Goal: Task Accomplishment & Management: Complete application form

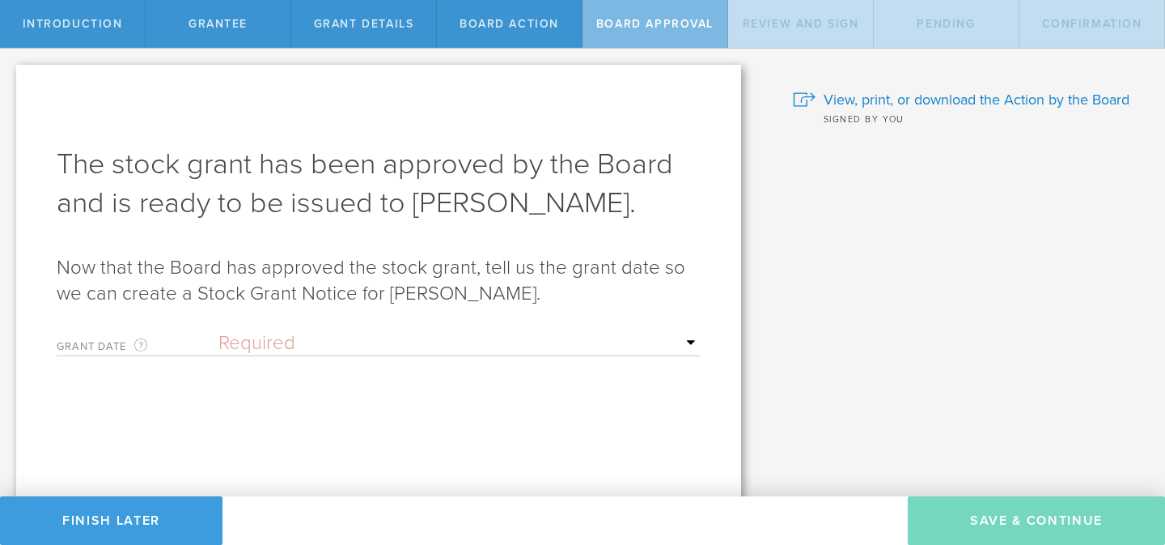
click at [440, 341] on select "Required Upon [PERSON_NAME]'s signature A specific date" at bounding box center [460, 343] width 482 height 24
click at [219, 331] on select "Required Upon [PERSON_NAME]'s signature A specific date" at bounding box center [460, 343] width 482 height 24
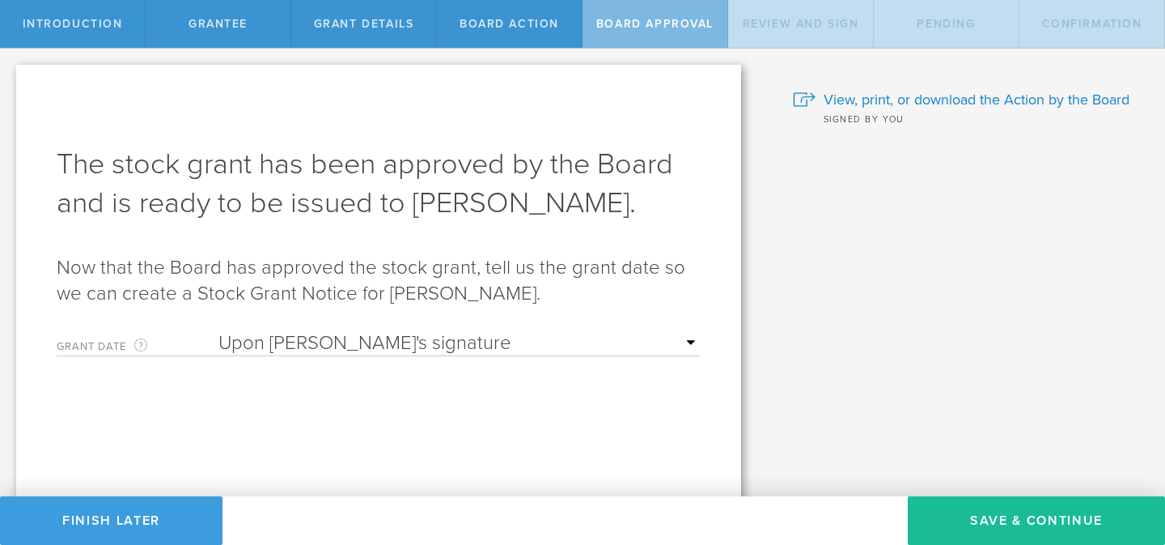
click at [673, 341] on select "Required Upon [PERSON_NAME]'s signature A specific date" at bounding box center [460, 343] width 482 height 24
click at [219, 331] on select "Required Upon [PERSON_NAME]'s signature A specific date" at bounding box center [460, 343] width 482 height 24
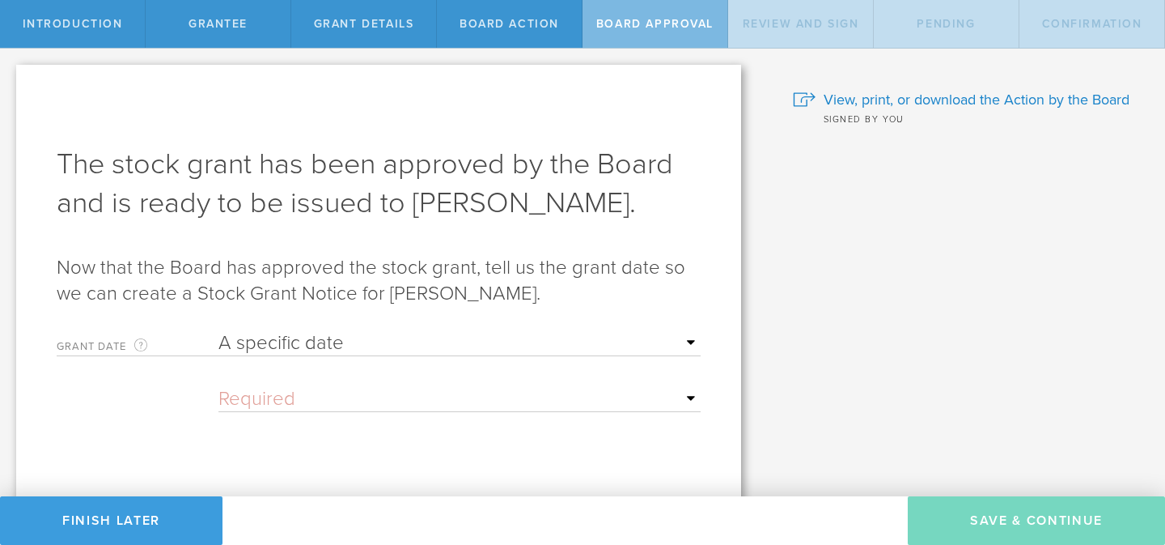
click at [685, 397] on input "text" at bounding box center [460, 399] width 482 height 24
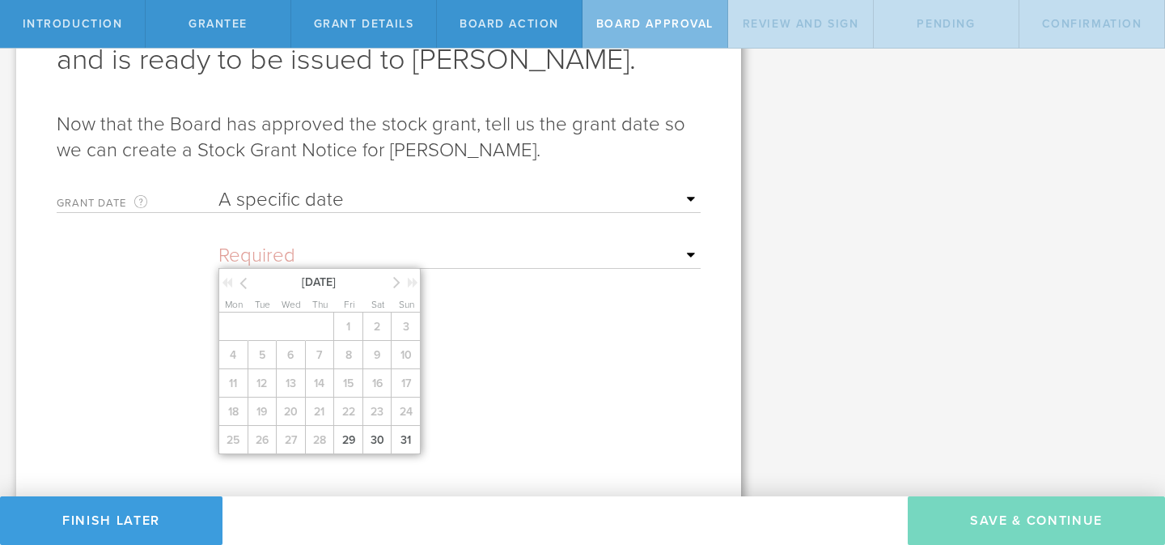
scroll to position [161, 0]
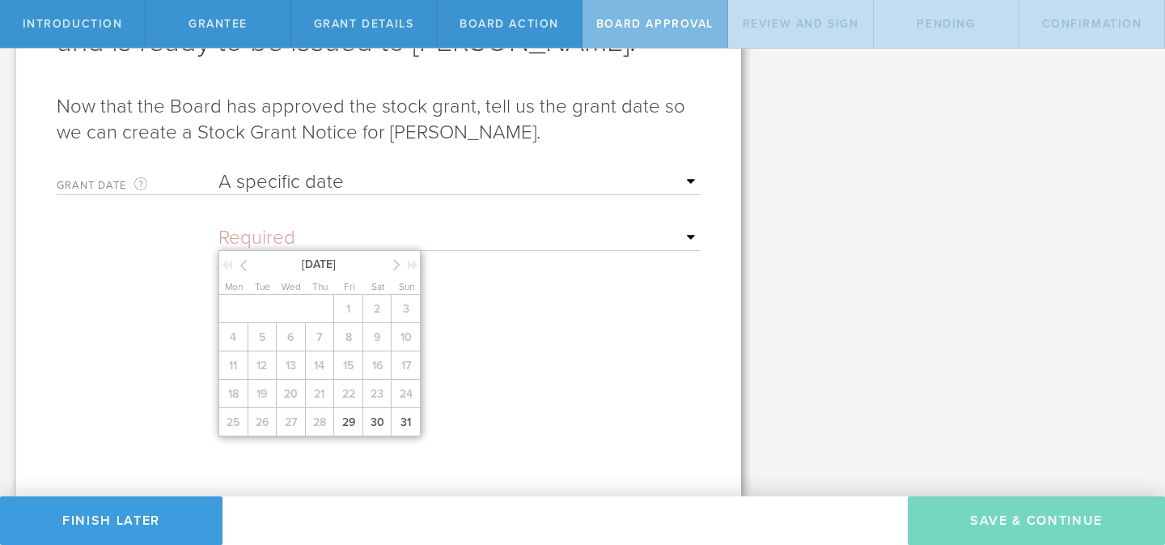
click at [523, 312] on form "Grant Date This is the date on which the recipient is granted the stock. This d…" at bounding box center [379, 299] width 644 height 274
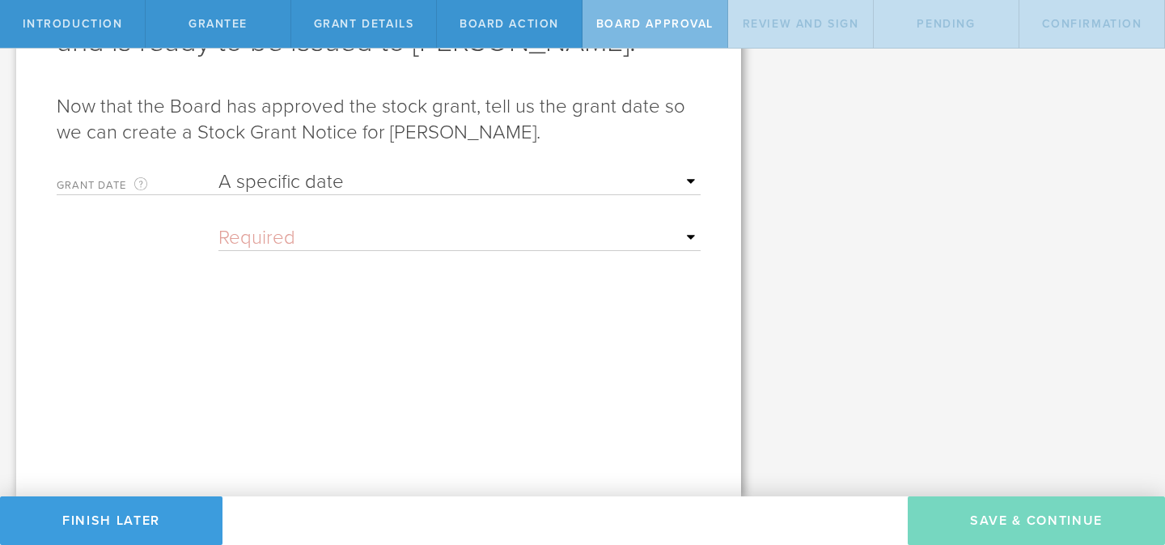
click at [674, 189] on select "Required Upon [PERSON_NAME]'s signature A specific date" at bounding box center [460, 182] width 482 height 24
select select "uponGranteeSignature"
click at [219, 170] on select "Required Upon [PERSON_NAME]'s signature A specific date" at bounding box center [460, 182] width 482 height 24
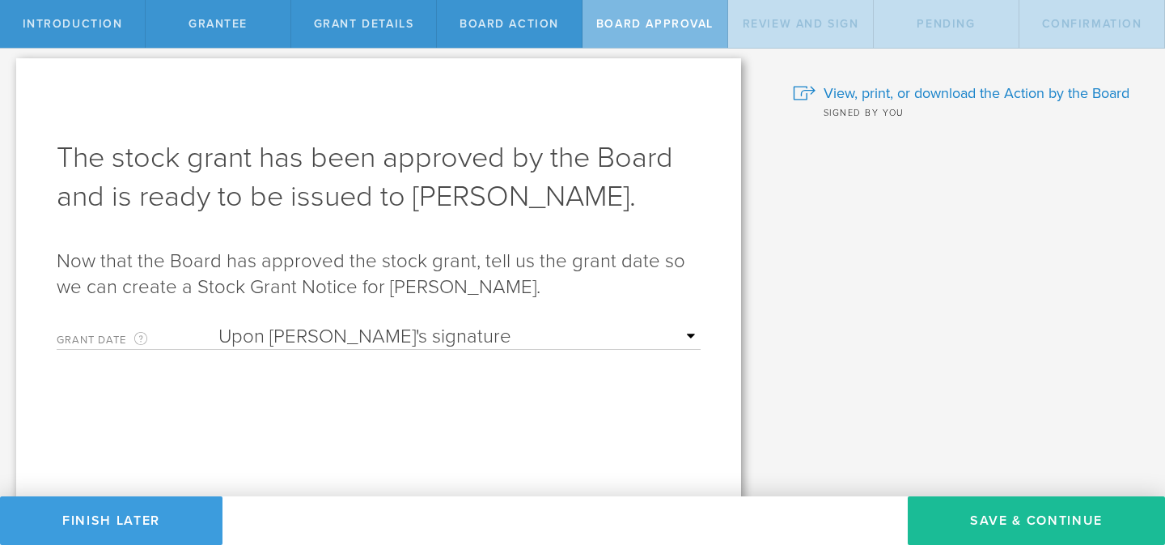
scroll to position [0, 0]
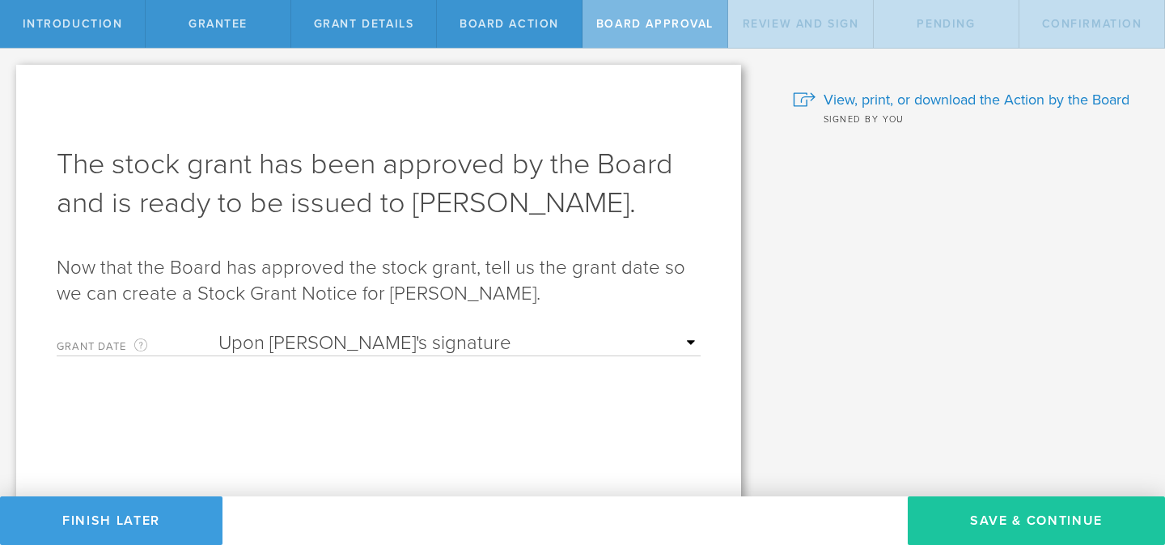
click at [1050, 530] on button "Save & Continue" at bounding box center [1036, 520] width 257 height 49
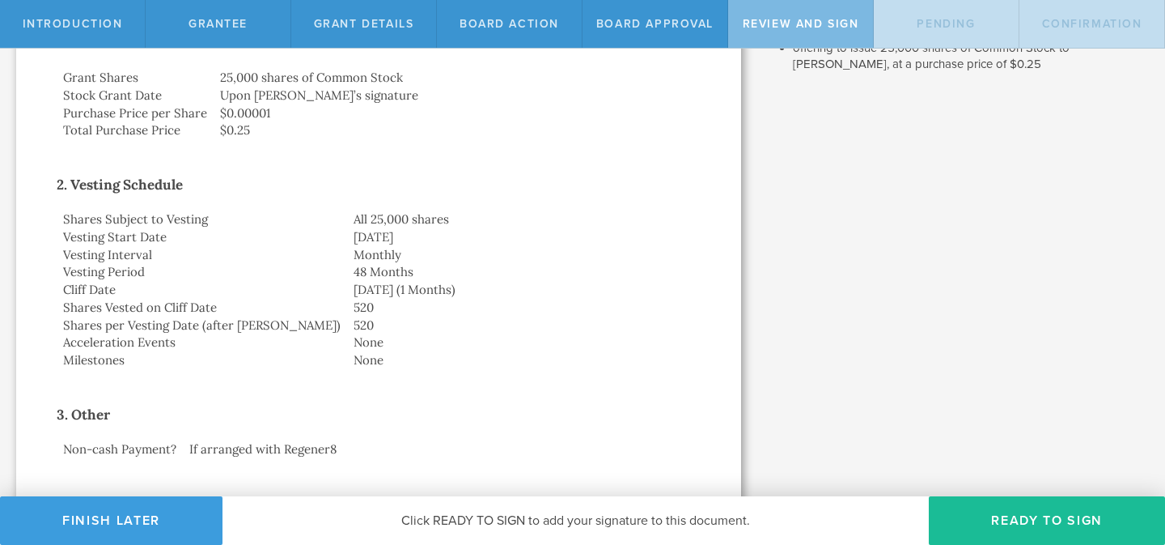
scroll to position [321, 0]
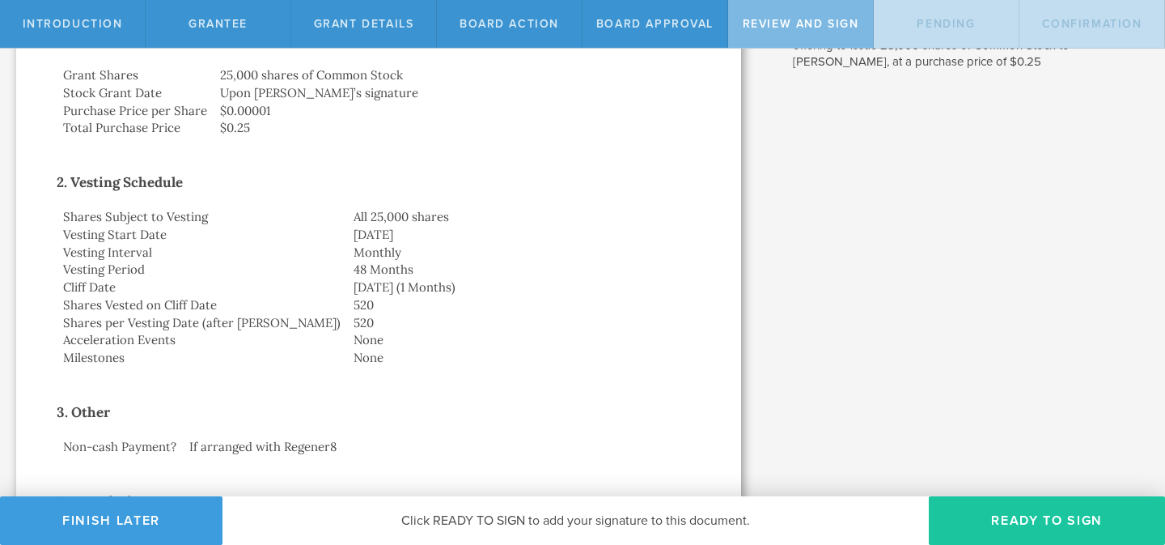
click at [1056, 526] on button "Ready to Sign" at bounding box center [1047, 520] width 236 height 49
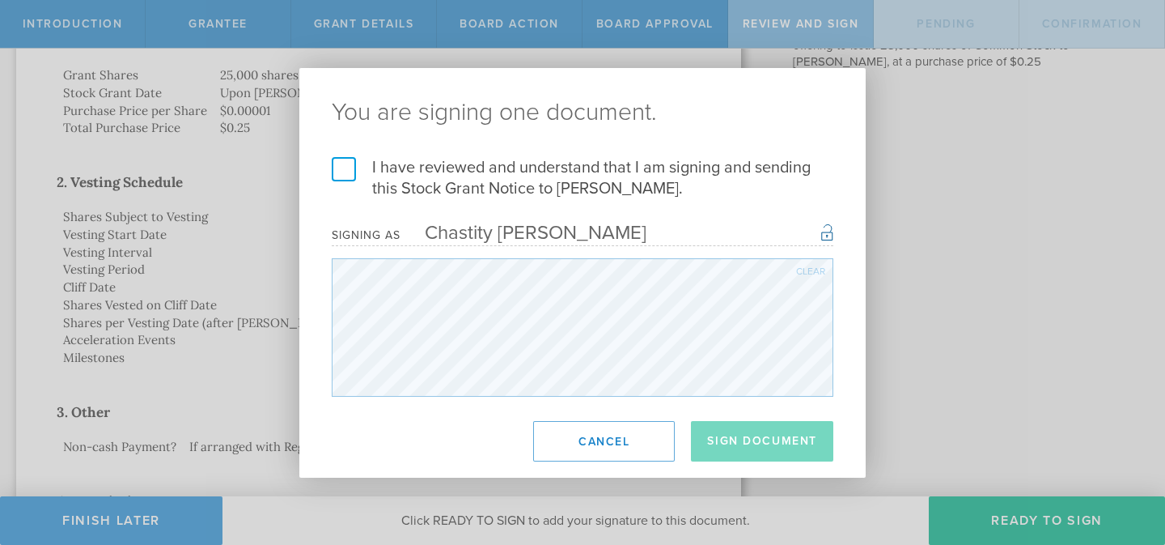
click at [348, 172] on label "I have reviewed and understand that I am signing and sending this Stock Grant N…" at bounding box center [583, 178] width 502 height 42
click at [0, 0] on input "I have reviewed and understand that I am signing and sending this Stock Grant N…" at bounding box center [0, 0] width 0 height 0
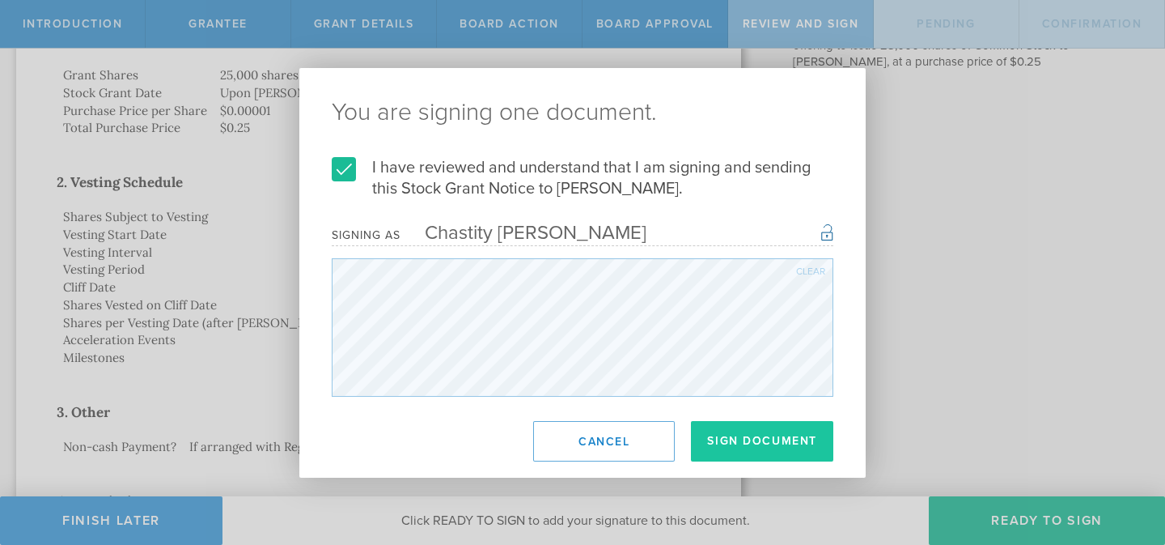
click at [723, 437] on button "Sign Document" at bounding box center [762, 441] width 142 height 40
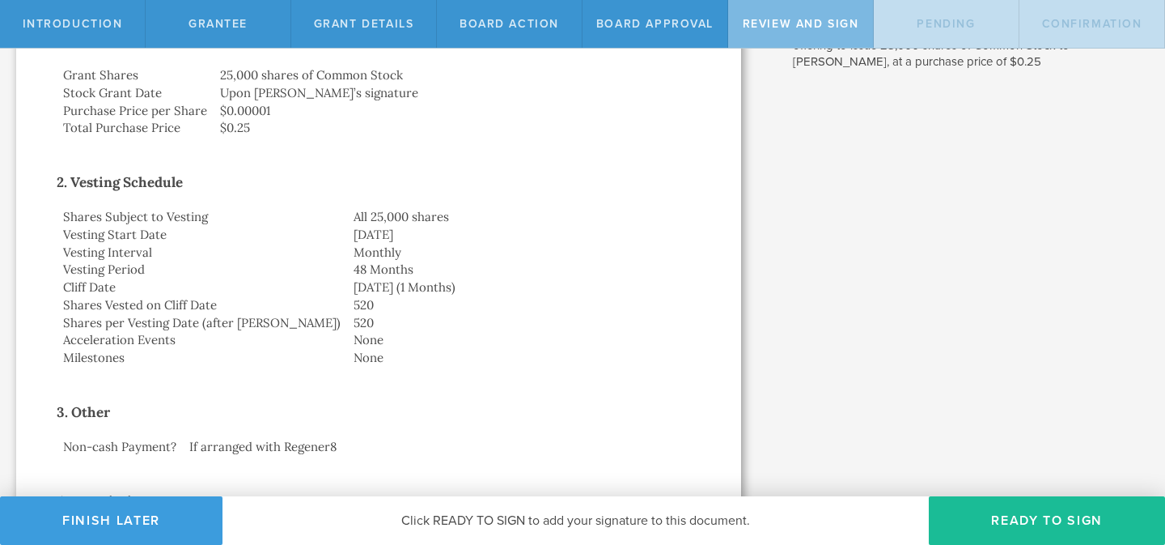
scroll to position [0, 0]
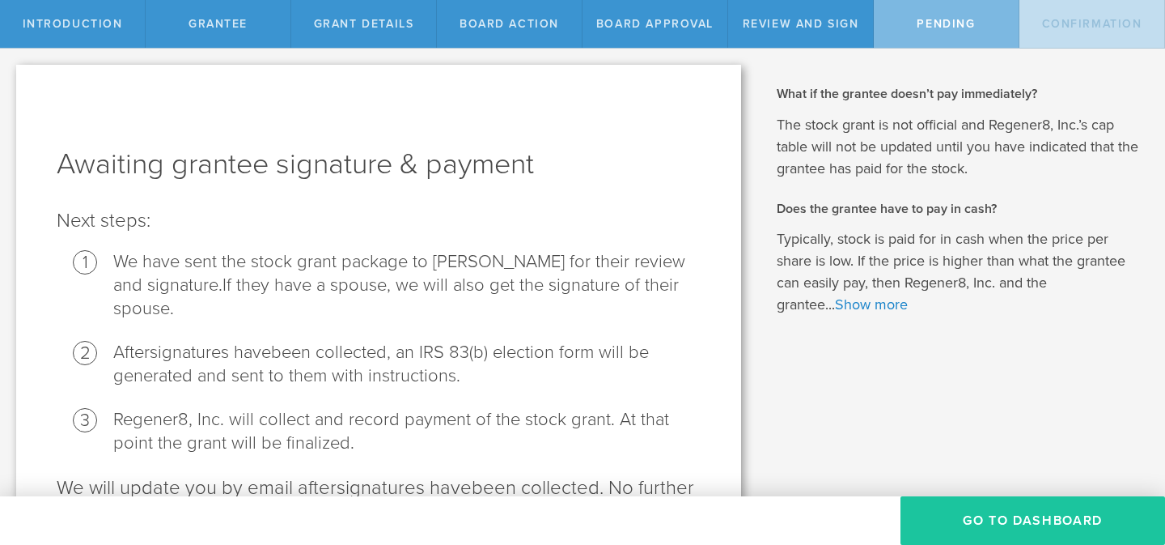
click at [976, 514] on button "Go To Dashboard" at bounding box center [1033, 520] width 265 height 49
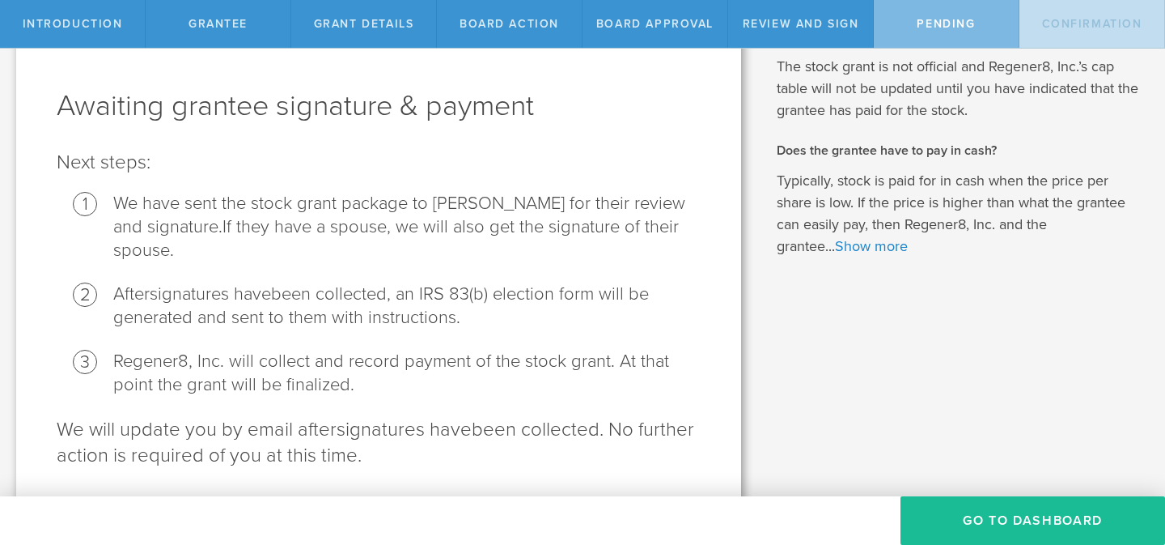
scroll to position [108, 0]
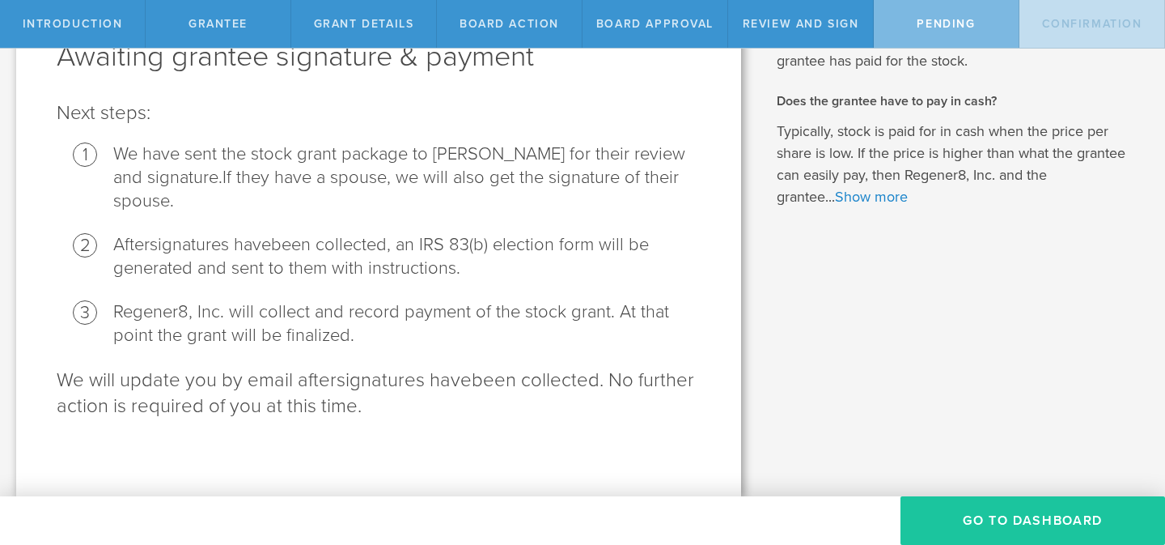
click at [968, 524] on button "Go To Dashboard" at bounding box center [1033, 520] width 265 height 49
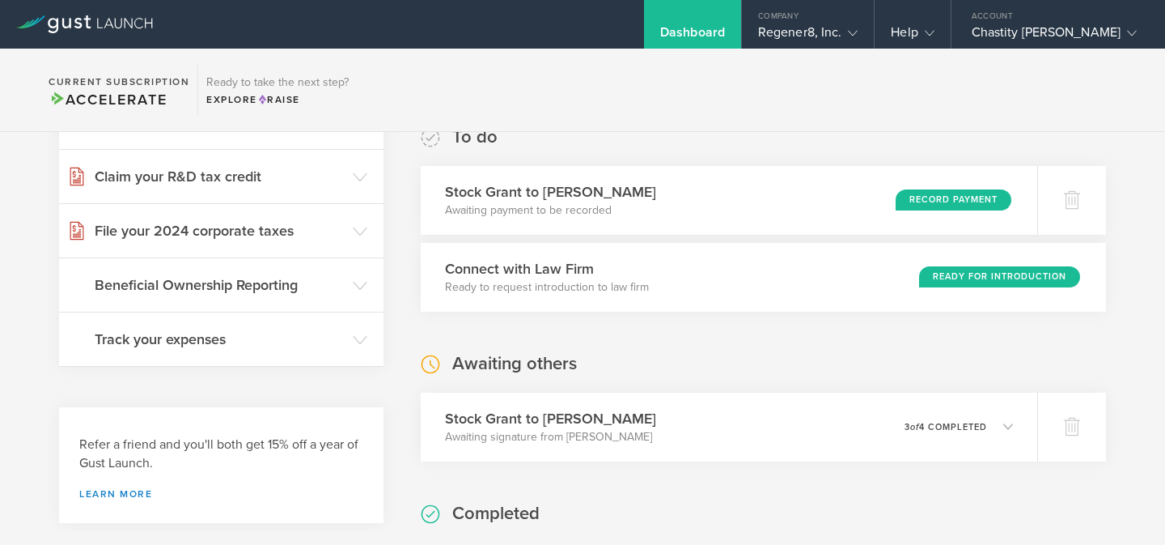
scroll to position [589, 0]
